Goal: Transaction & Acquisition: Purchase product/service

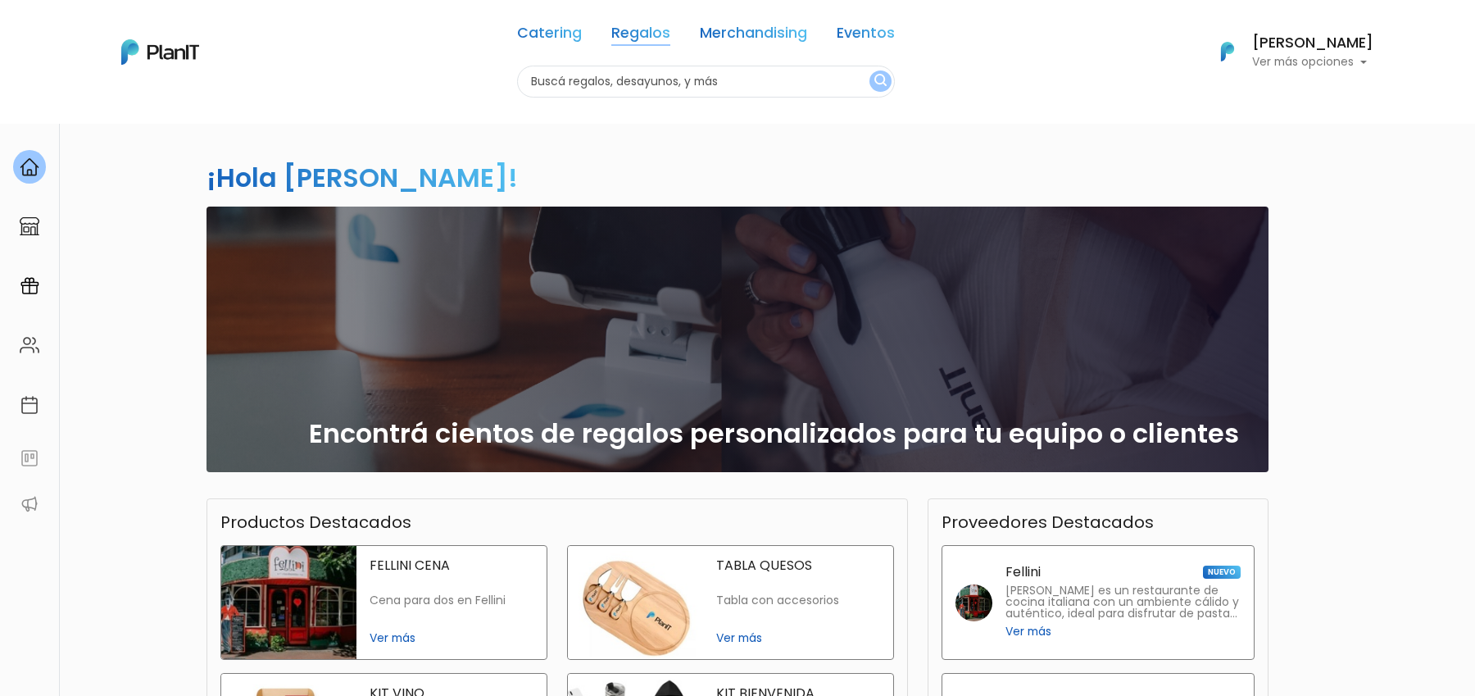
click at [647, 34] on link "Regalos" at bounding box center [640, 36] width 59 height 20
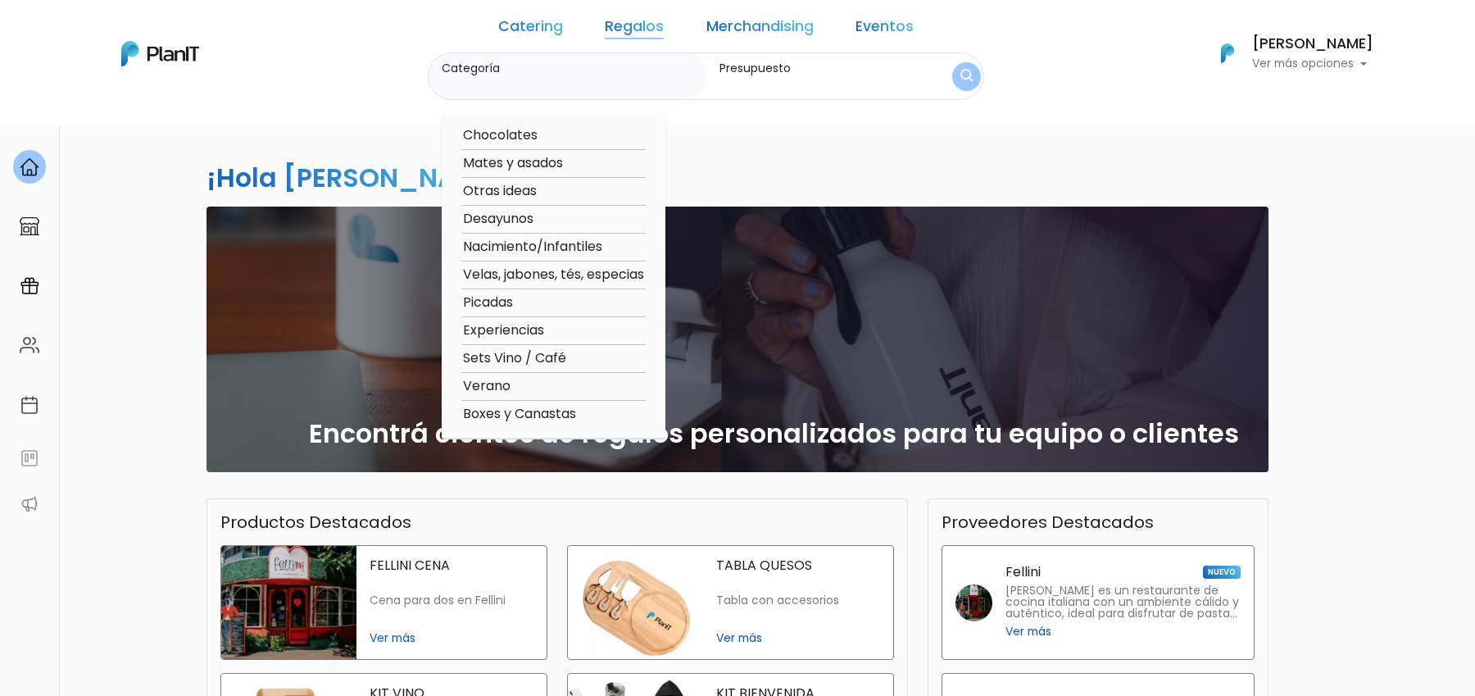
click at [646, 274] on option "Velas, jabones, tés, especias" at bounding box center [553, 275] width 184 height 20
type input "Velas, jabones, tés, especias"
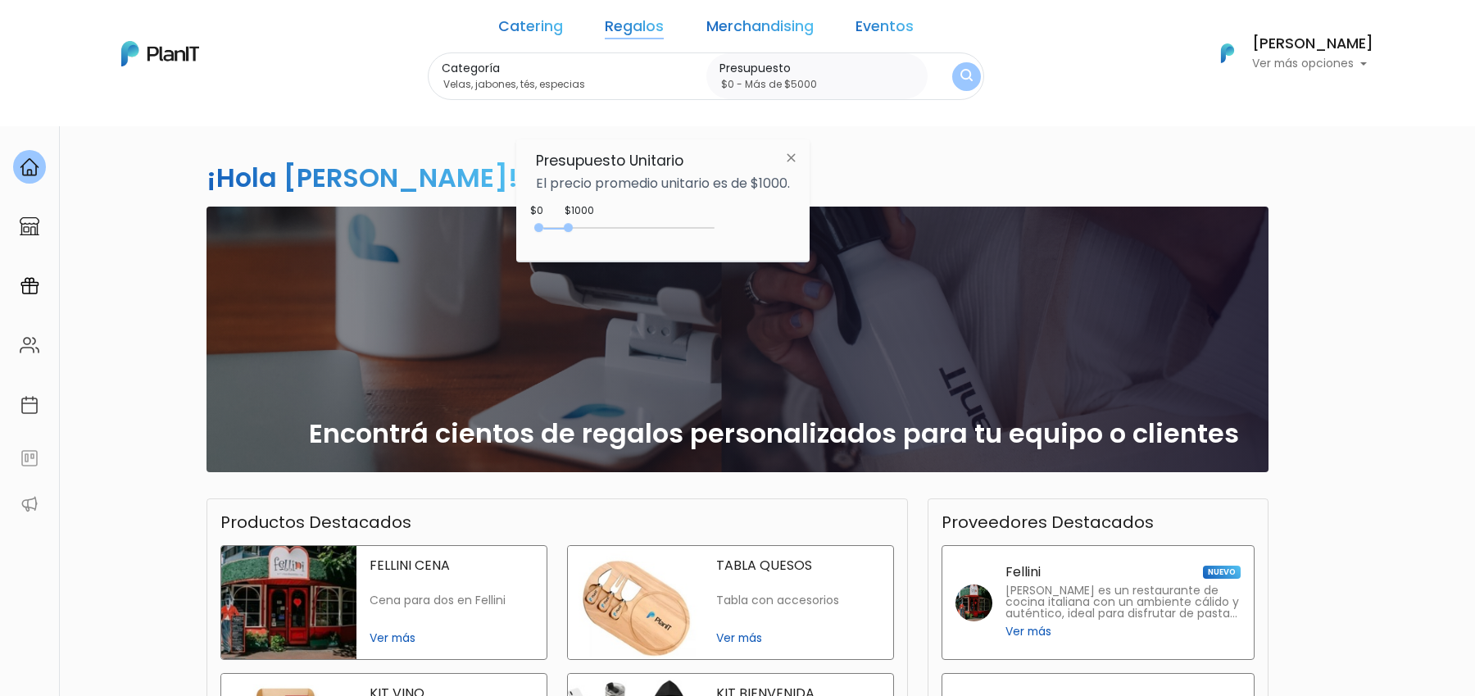
drag, startPoint x: 571, startPoint y: 227, endPoint x: 770, endPoint y: 227, distance: 199.1
click at [770, 227] on div "$1000 $0 0 : 850 0 850 0,5000" at bounding box center [663, 231] width 254 height 33
type input "$0 - Más de $5000"
click at [952, 78] on button "submit" at bounding box center [966, 75] width 29 height 29
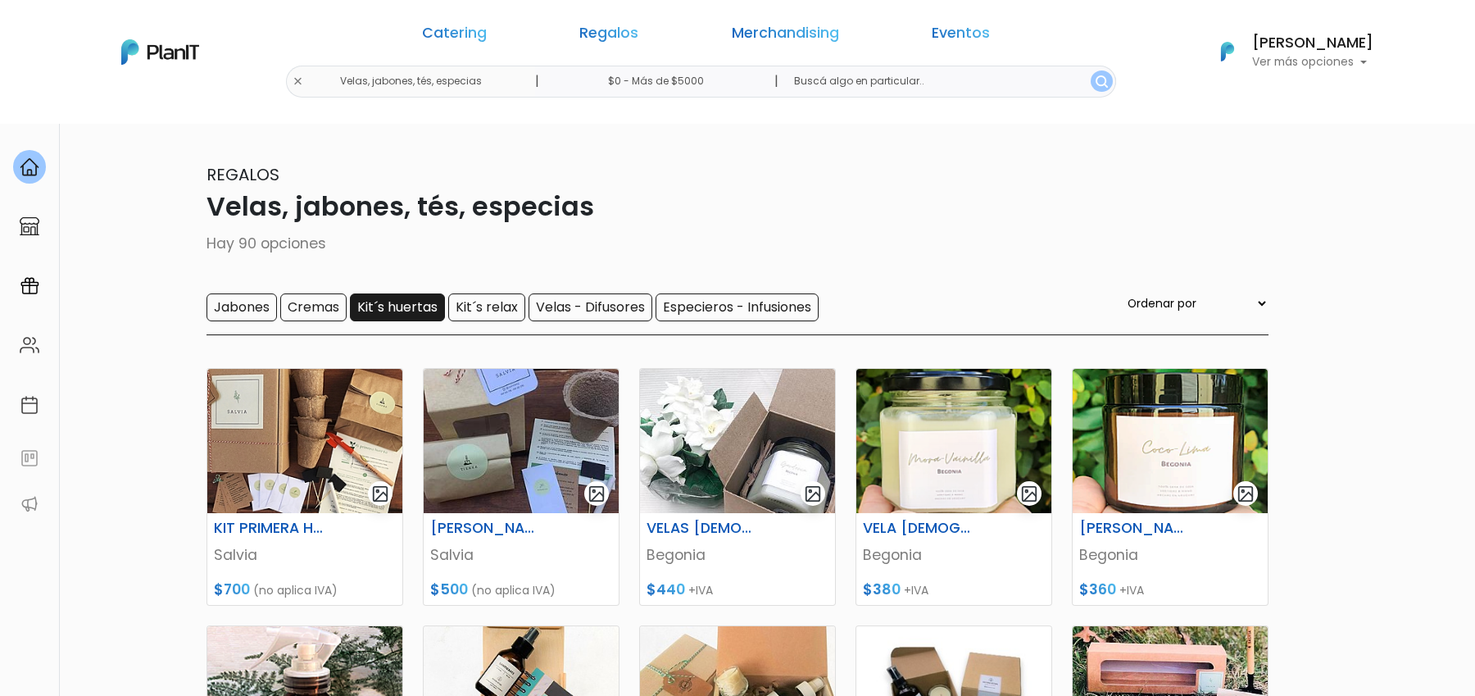
click at [406, 311] on input "Kit´s huertas" at bounding box center [397, 307] width 95 height 28
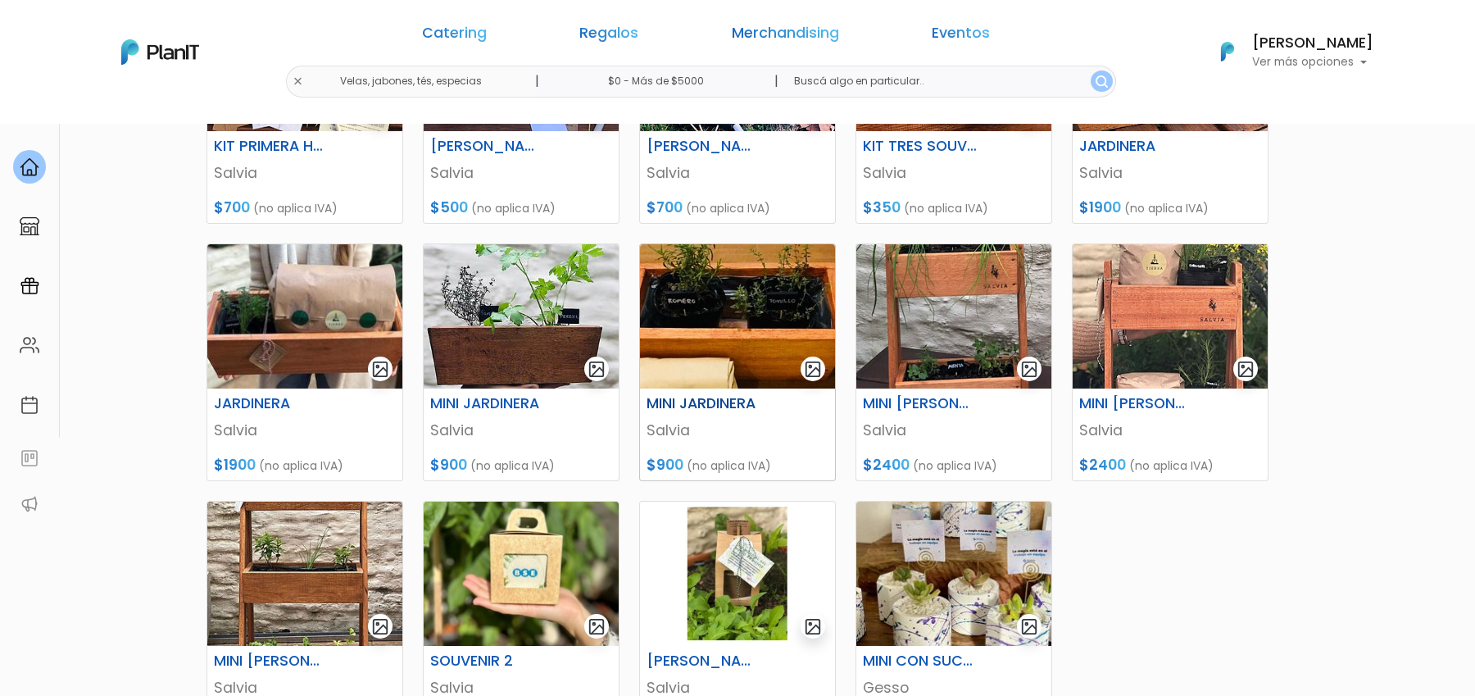
scroll to position [594, 0]
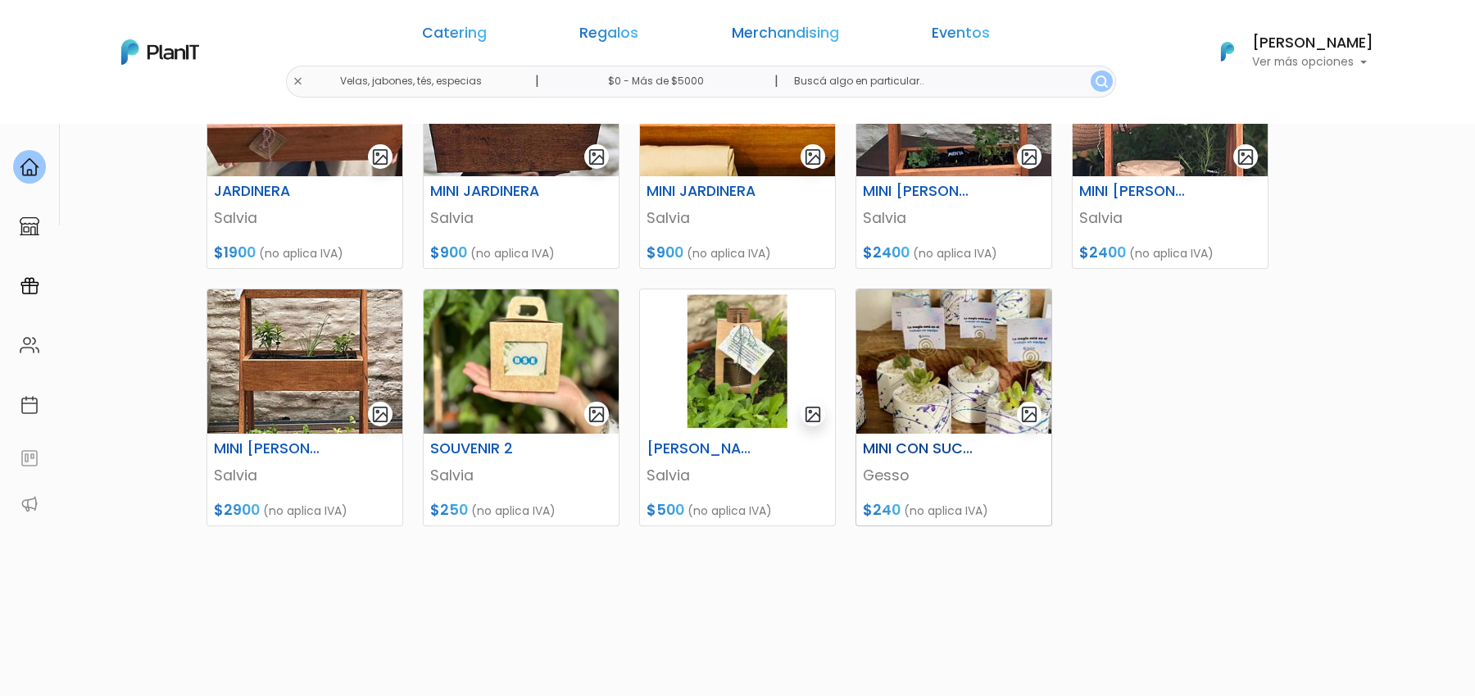
click at [882, 479] on p "Gesso" at bounding box center [954, 475] width 182 height 21
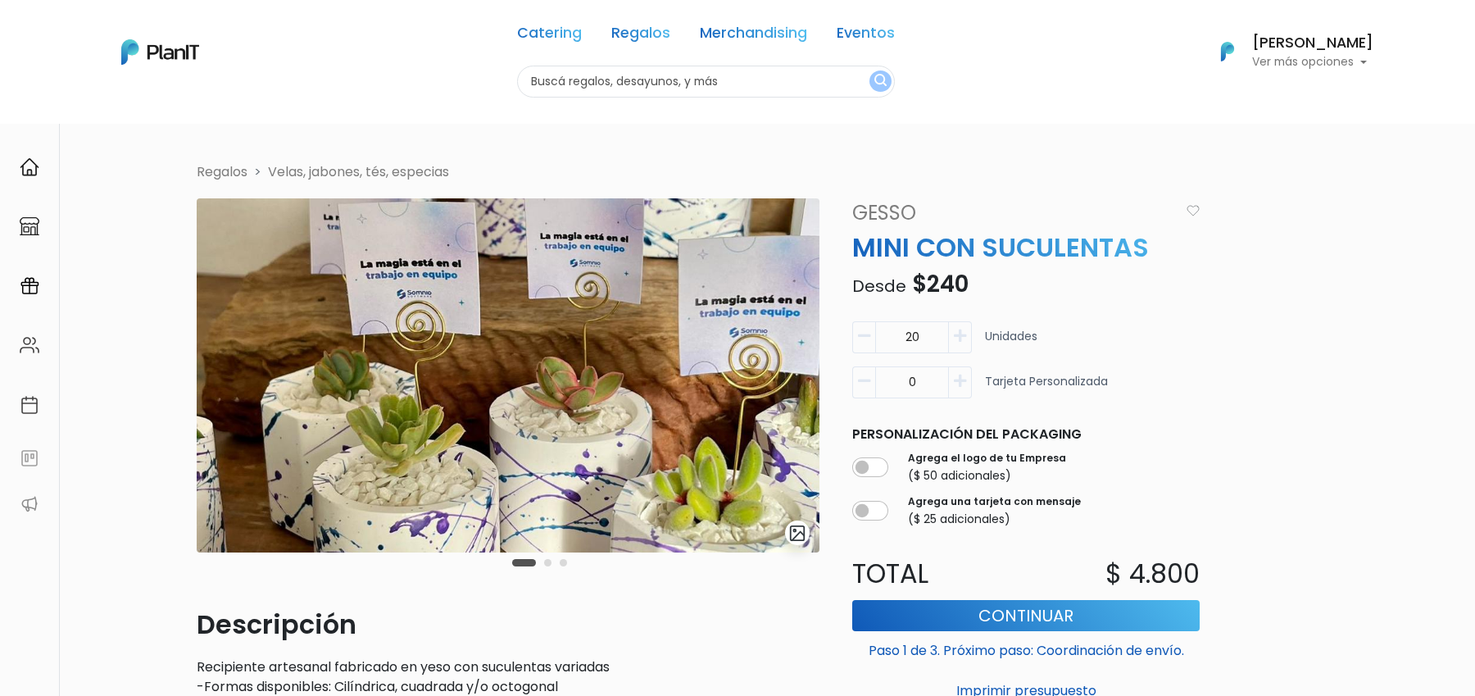
click at [888, 216] on link "Gesso" at bounding box center [1010, 212] width 337 height 29
click at [560, 93] on input "text" at bounding box center [706, 82] width 378 height 32
type input "suculentas"
click at [869, 70] on button "submit" at bounding box center [880, 80] width 22 height 21
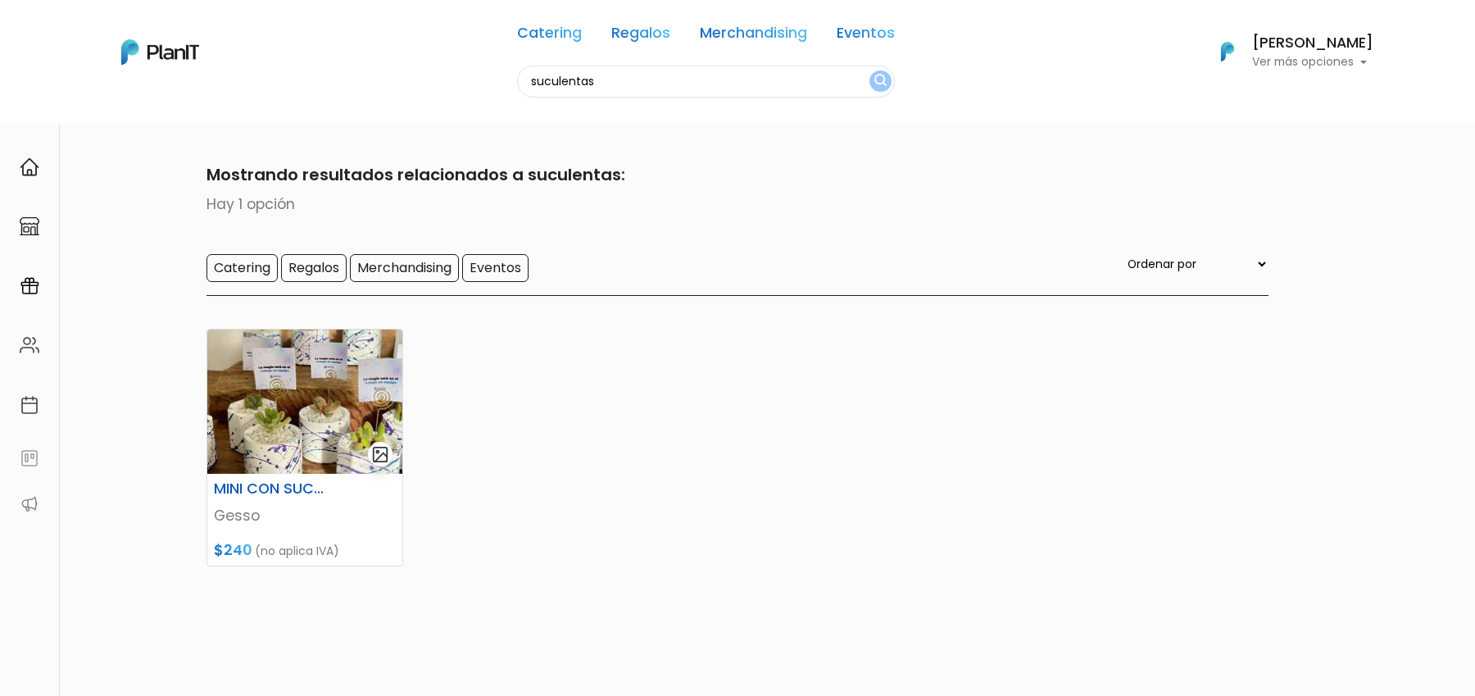
click at [814, 84] on input "suculentas" at bounding box center [706, 82] width 378 height 32
click at [644, 31] on link "Regalos" at bounding box center [640, 36] width 59 height 20
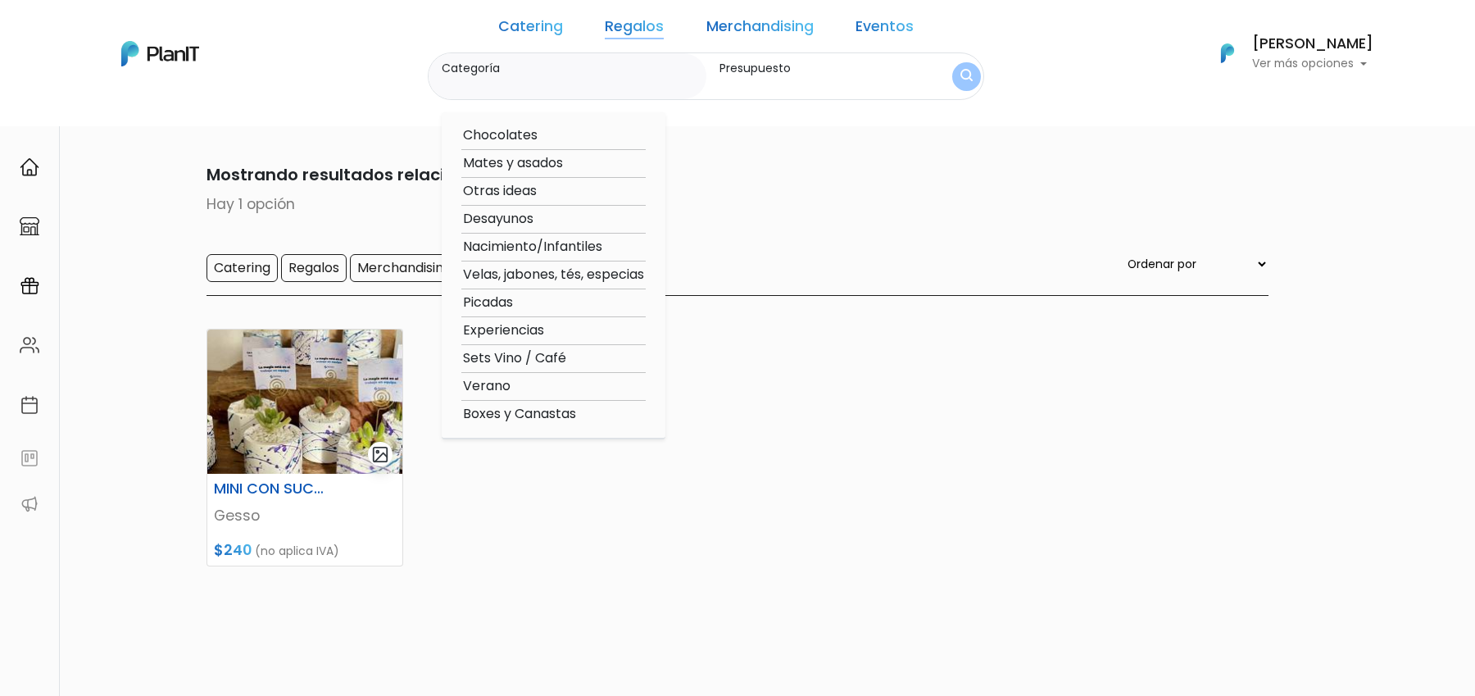
click at [628, 280] on option "Velas, jabones, tés, especias" at bounding box center [553, 275] width 184 height 20
type input "Velas, jabones, tés, especias"
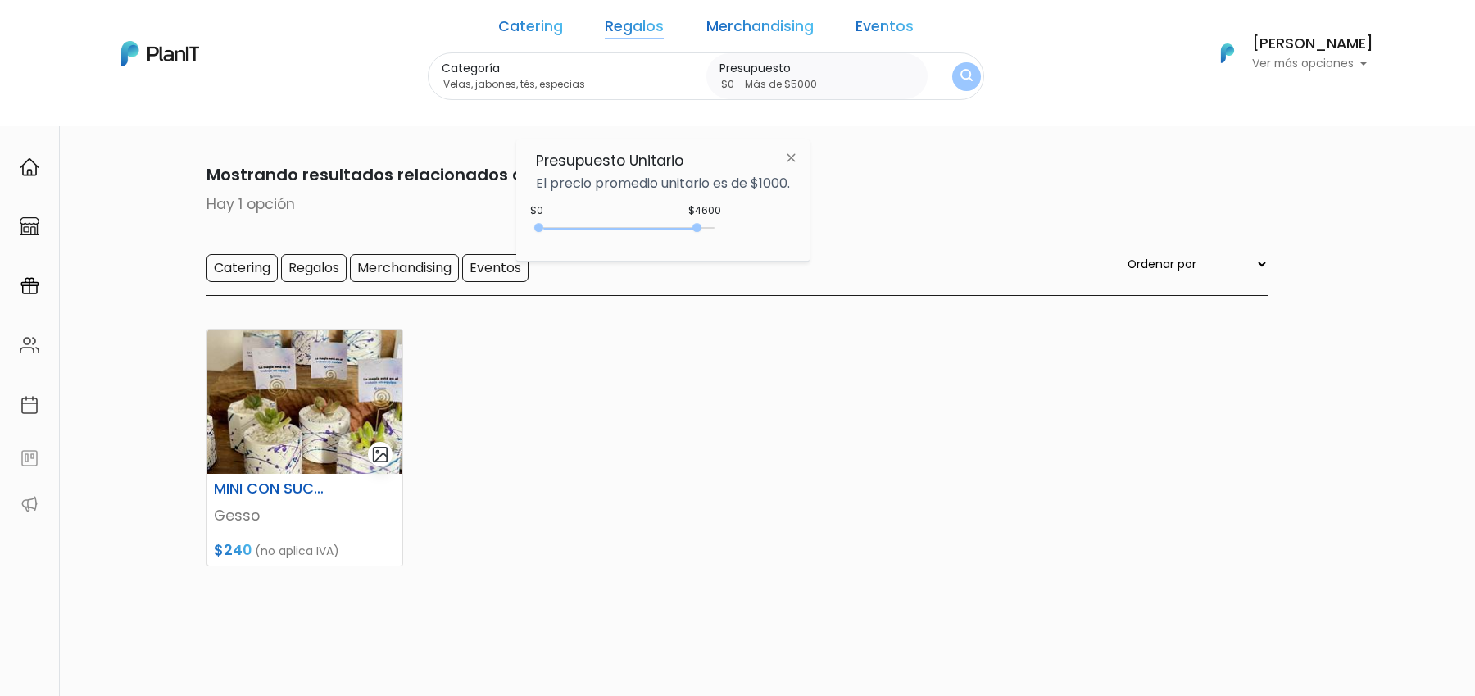
type input "$0 - Más de $5000"
drag, startPoint x: 574, startPoint y: 224, endPoint x: 865, endPoint y: 224, distance: 291.7
click at [865, 224] on body "Catering Regalos Merchandising Eventos Catering Regalos Merchandising Eventos C…" at bounding box center [737, 348] width 1475 height 696
click at [960, 79] on img "submit" at bounding box center [966, 77] width 12 height 16
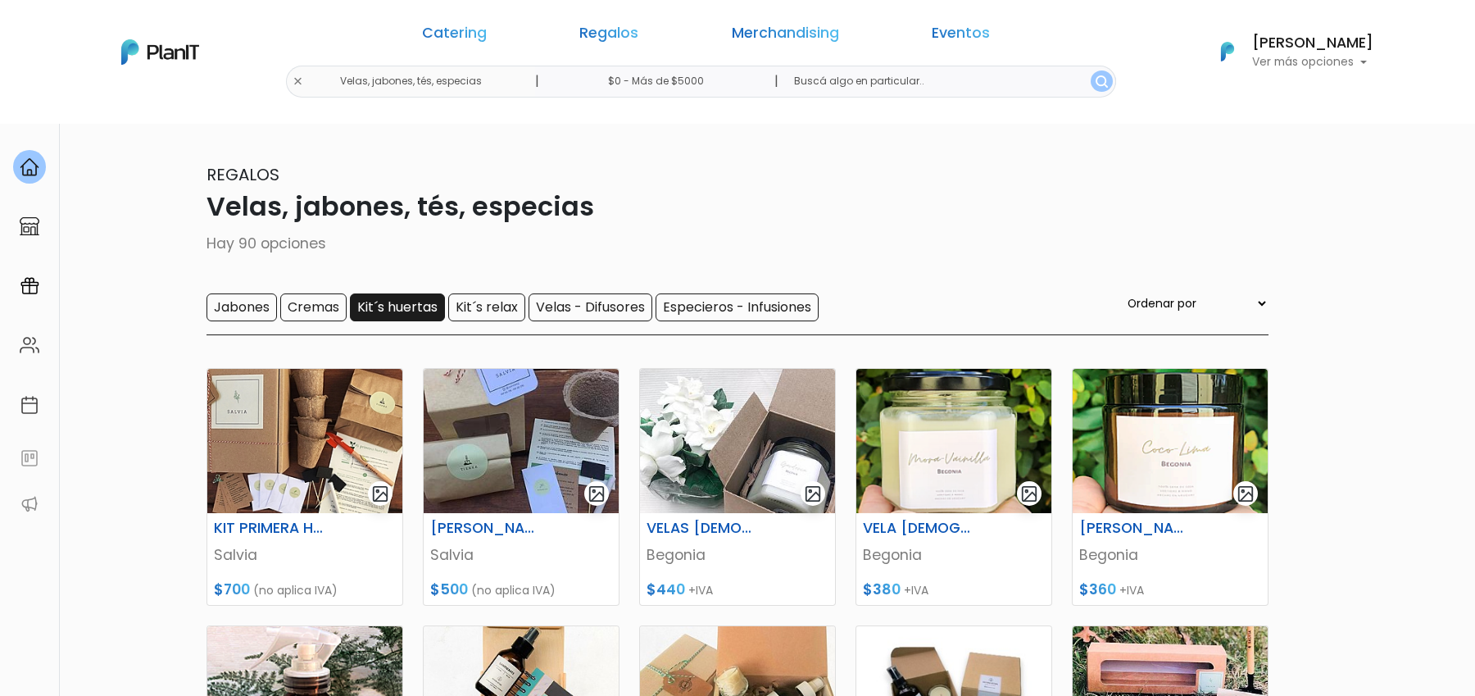
click at [427, 303] on input "Kit´s huertas" at bounding box center [397, 307] width 95 height 28
